Goal: Task Accomplishment & Management: Use online tool/utility

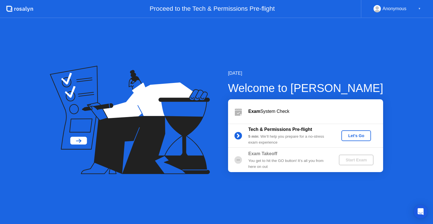
click at [355, 133] on div "Let's Go" at bounding box center [356, 135] width 25 height 5
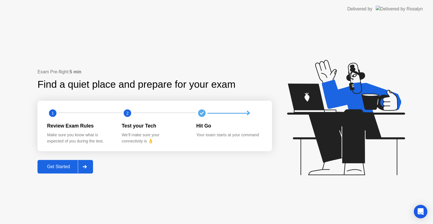
click at [67, 166] on div "Get Started" at bounding box center [58, 166] width 39 height 5
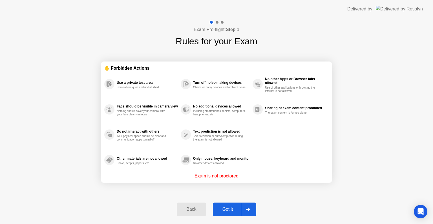
click at [249, 208] on icon at bounding box center [248, 209] width 4 height 3
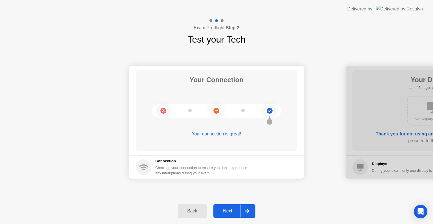
click at [227, 211] on div "Next" at bounding box center [227, 211] width 25 height 5
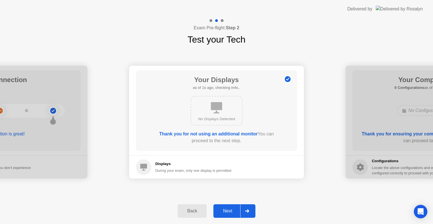
click at [192, 211] on div "Back" at bounding box center [192, 211] width 26 height 5
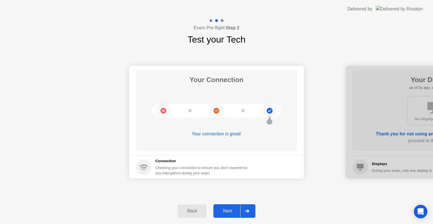
click at [231, 211] on div "Next" at bounding box center [227, 211] width 25 height 5
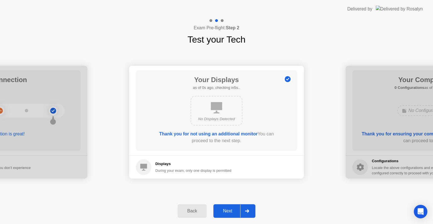
click at [231, 211] on div "Next" at bounding box center [227, 211] width 25 height 5
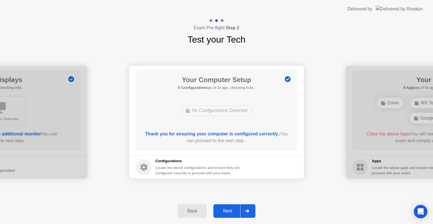
click at [231, 211] on div "Next" at bounding box center [227, 211] width 25 height 5
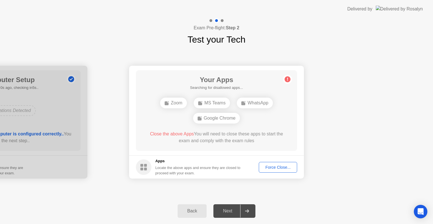
click at [192, 210] on div "Back" at bounding box center [192, 211] width 26 height 5
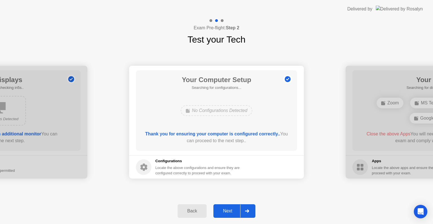
click at [192, 210] on div "Back" at bounding box center [192, 211] width 26 height 5
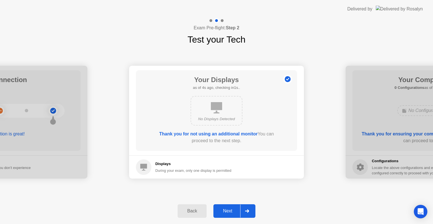
click at [235, 212] on div "Next" at bounding box center [227, 211] width 25 height 5
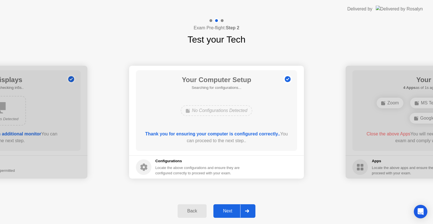
click at [235, 212] on div "Next" at bounding box center [227, 211] width 25 height 5
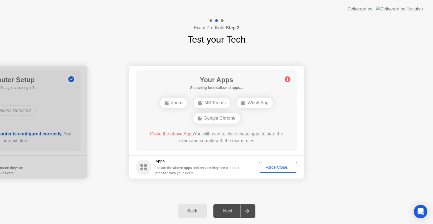
click at [211, 104] on div "MS Teams" at bounding box center [212, 103] width 36 height 11
click at [113, 50] on div "Your Connection Your connection is great! Connection Checking your connection t…" at bounding box center [216, 122] width 433 height 152
click at [270, 169] on div "Force Close..." at bounding box center [278, 167] width 34 height 5
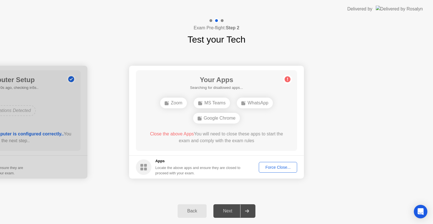
click at [274, 168] on div "Force Close..." at bounding box center [278, 167] width 34 height 5
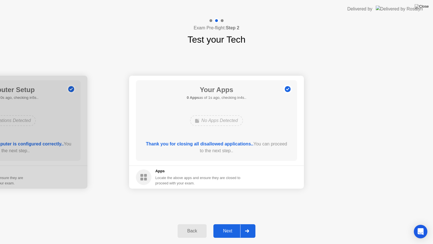
click at [223, 224] on div "Next" at bounding box center [227, 230] width 25 height 5
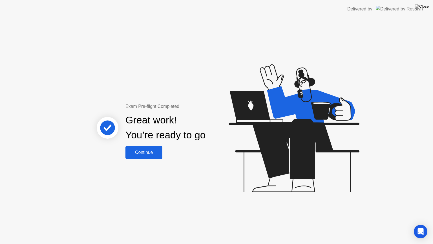
click at [150, 152] on div "Continue" at bounding box center [144, 152] width 34 height 5
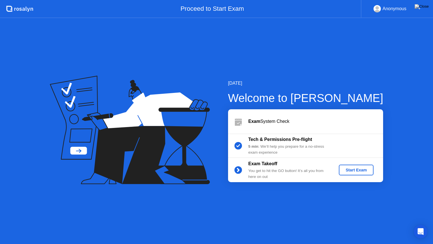
click at [260, 143] on div "Tech & Permissions Pre-flight 5 min : We’ll help you prepare for a no-stress ex…" at bounding box center [289, 145] width 81 height 19
click at [258, 140] on b "Tech & Permissions Pre-flight" at bounding box center [281, 139] width 64 height 5
click at [427, 7] on img at bounding box center [422, 6] width 14 height 5
click at [427, 9] on img at bounding box center [422, 6] width 14 height 5
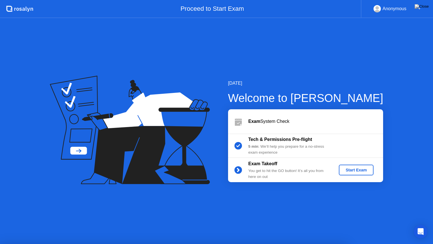
click at [343, 168] on div "Start Exam" at bounding box center [356, 170] width 30 height 5
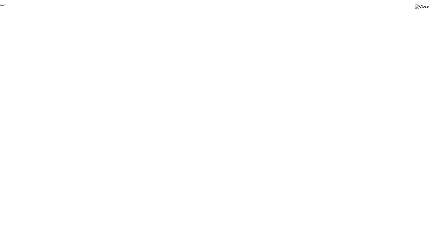
click at [5, 6] on button "End Proctoring Session" at bounding box center [2, 5] width 5 height 2
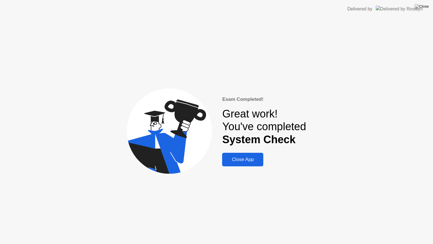
drag, startPoint x: 253, startPoint y: 162, endPoint x: 289, endPoint y: 160, distance: 35.9
click at [289, 160] on div "Exam Completed! Great work! You've completed System Check Close App" at bounding box center [264, 131] width 84 height 71
click at [234, 157] on div "Close App" at bounding box center [243, 160] width 38 height 6
